Goal: Connect with others: Connect with other users

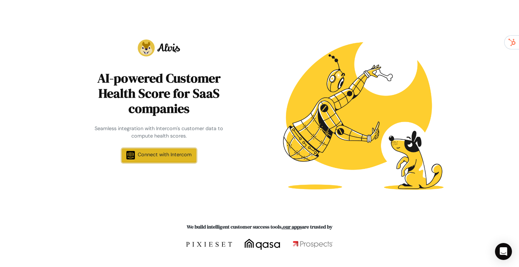
click at [179, 153] on span "Connect with Intercom" at bounding box center [165, 154] width 54 height 6
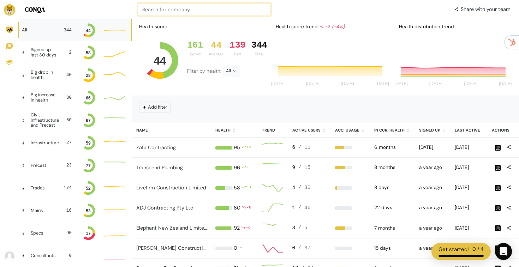
click at [166, 9] on input at bounding box center [204, 9] width 133 height 13
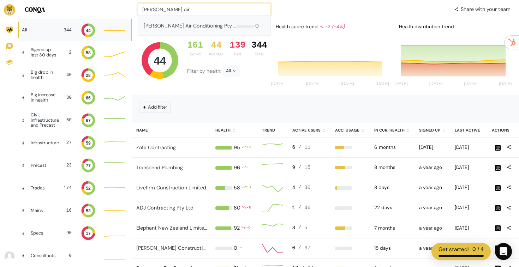
type input "ellis air"
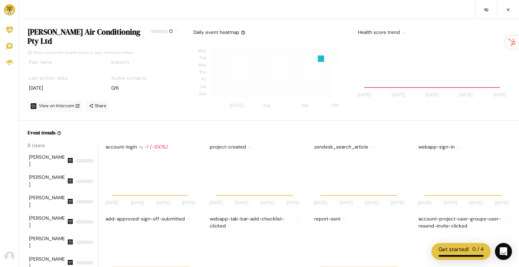
scroll to position [62, 94]
